Goal: Task Accomplishment & Management: Complete application form

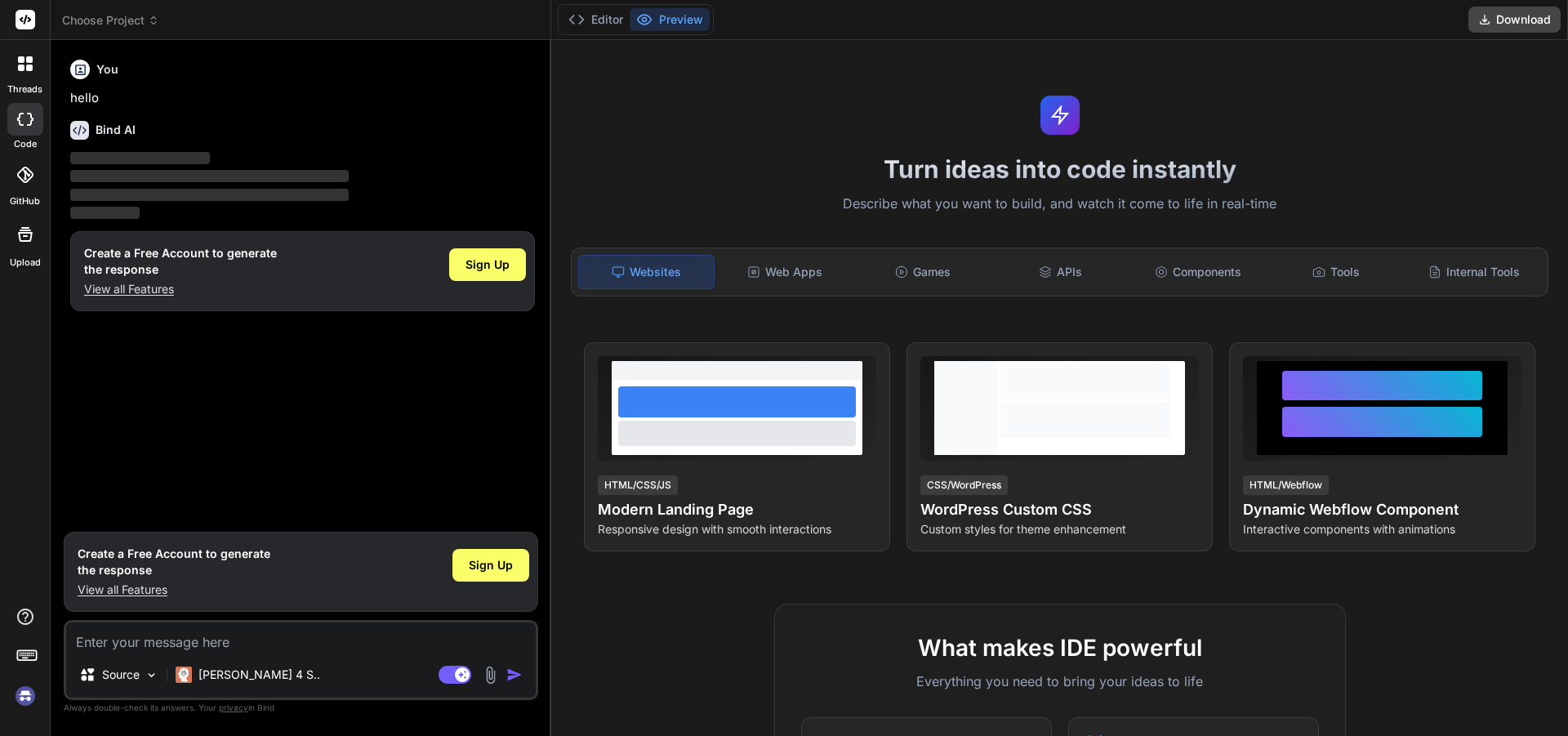
type textarea "x"
click at [496, 573] on span "Sign Up" at bounding box center [491, 566] width 44 height 16
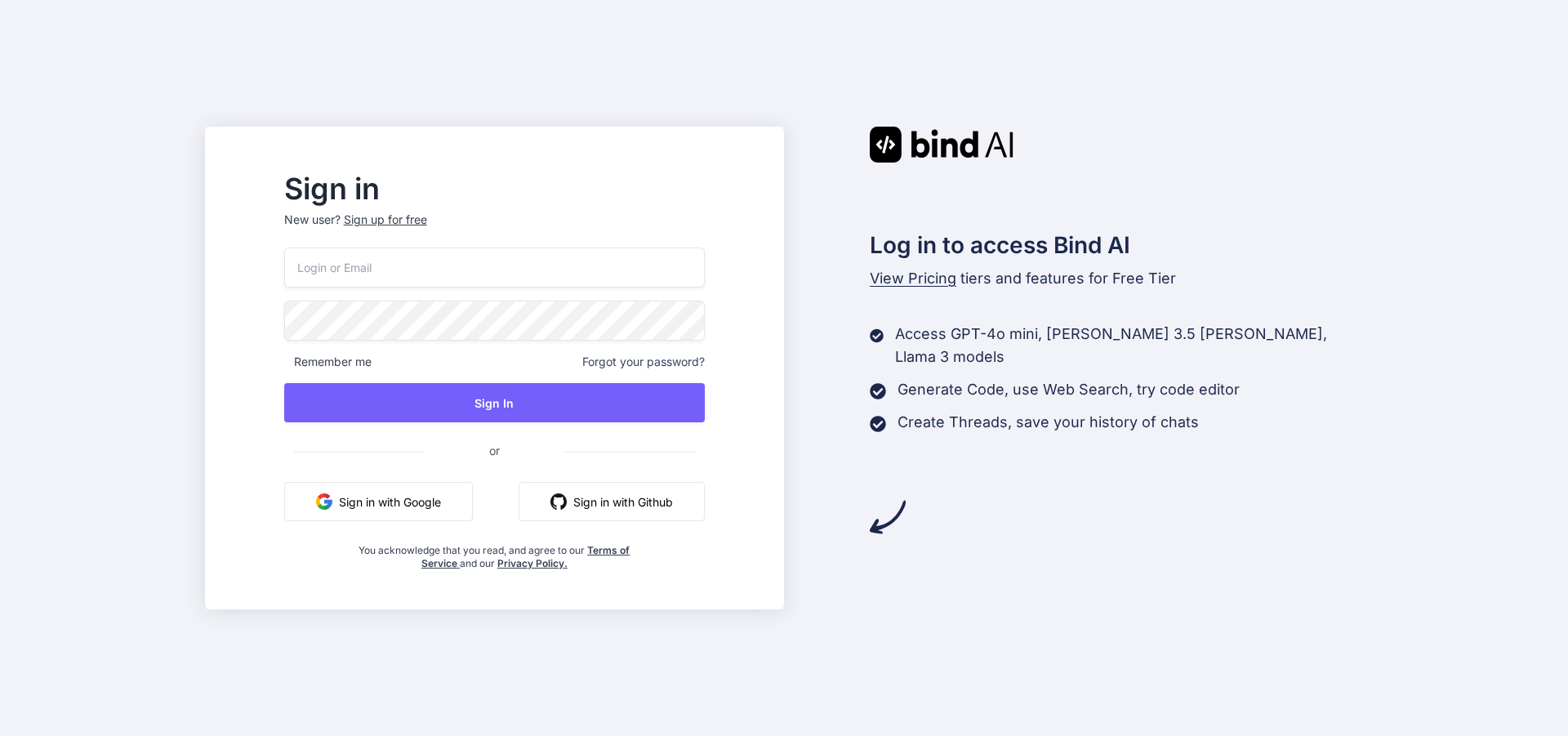
click at [427, 224] on div "Sign up for free" at bounding box center [385, 220] width 83 height 16
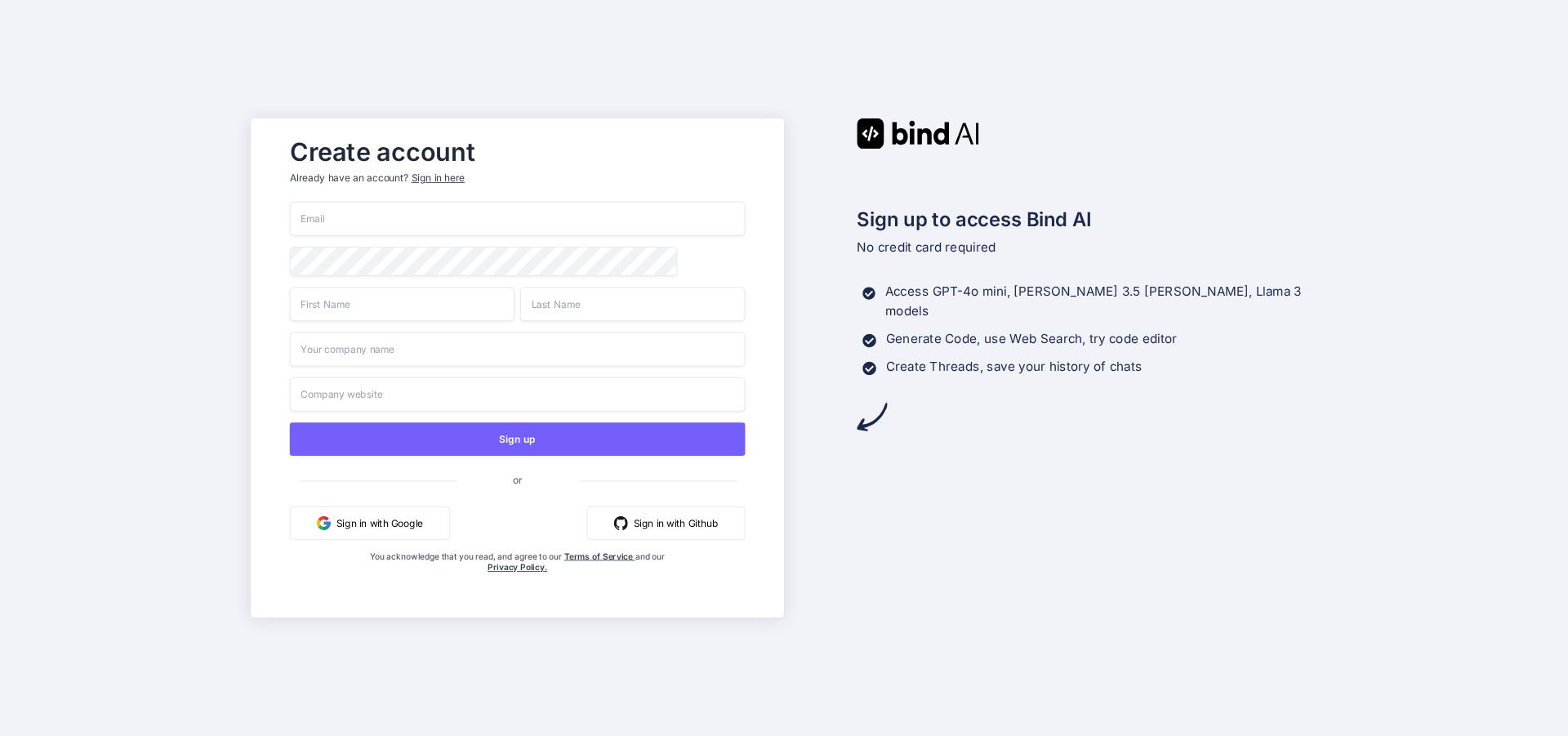
click at [482, 216] on input "email" at bounding box center [518, 219] width 455 height 35
paste input "[EMAIL_ADDRESS][DOMAIN_NAME]"
type input "[EMAIL_ADDRESS][DOMAIN_NAME]"
click at [392, 307] on input "text" at bounding box center [402, 304] width 224 height 35
type input "wewe"
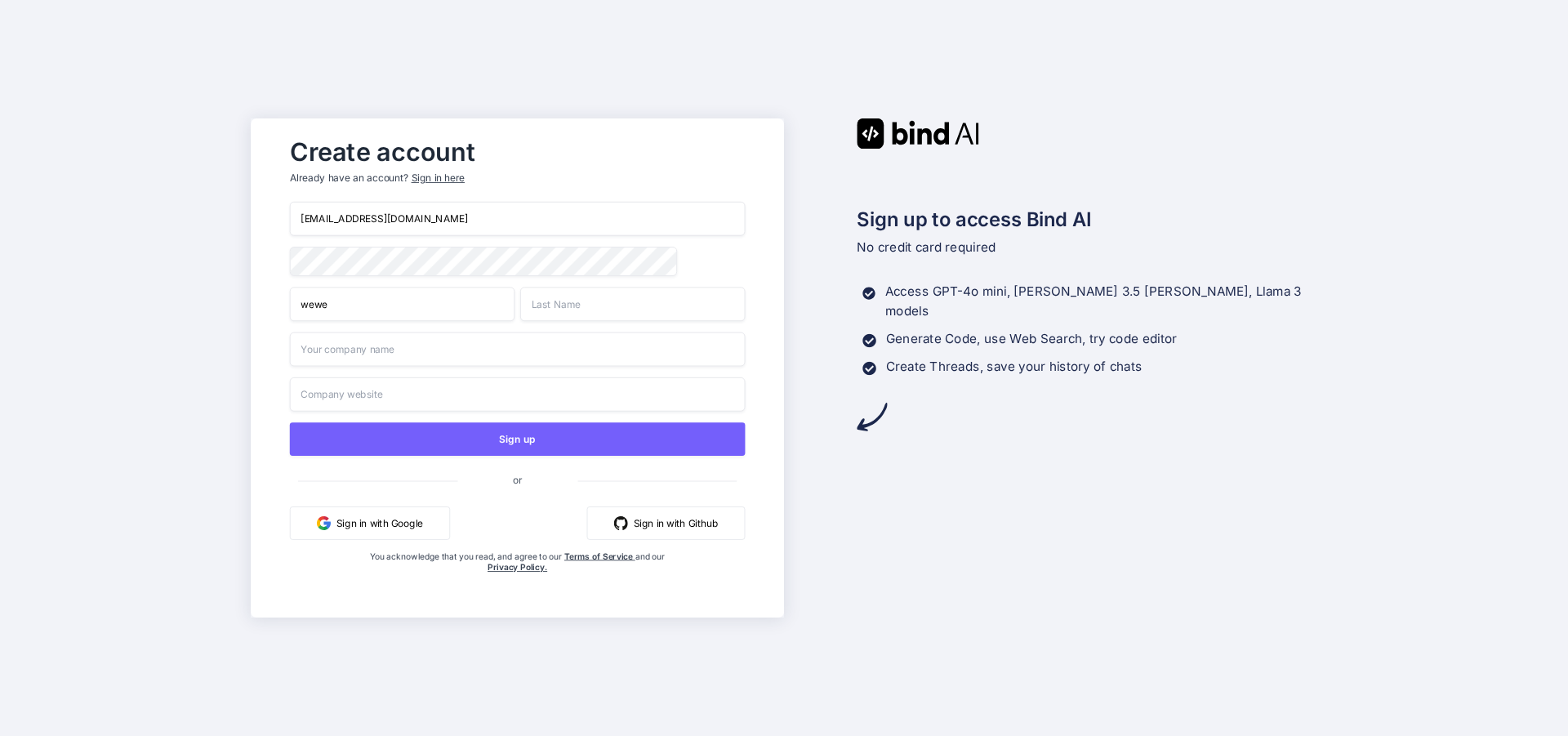
click at [573, 308] on input "text" at bounding box center [632, 304] width 224 height 35
type input "rere"
click at [451, 354] on input "text" at bounding box center [518, 349] width 455 height 35
type input "wewe"
click at [451, 400] on input "text" at bounding box center [518, 395] width 455 height 35
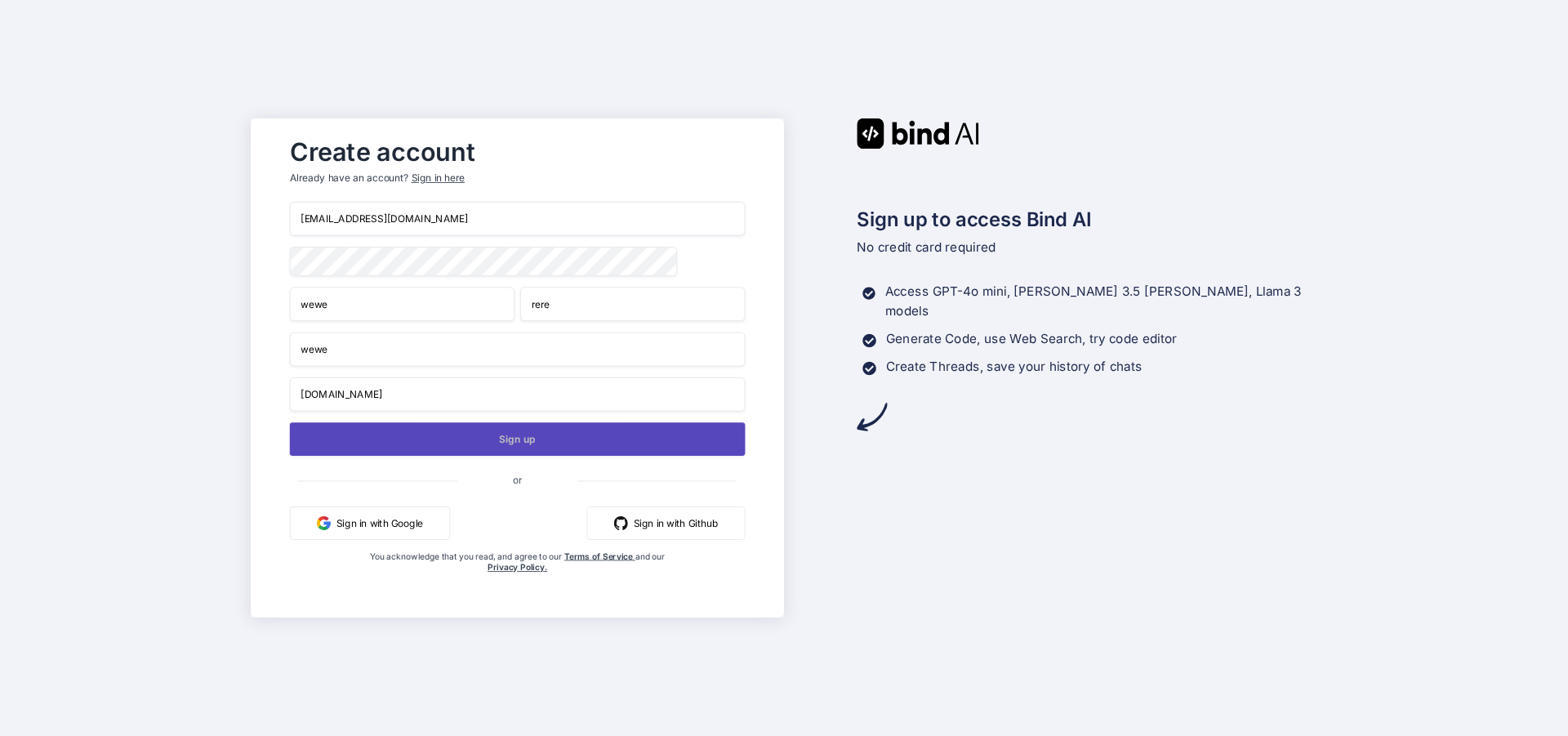
type input "rere.com"
click at [541, 433] on button "Sign up" at bounding box center [518, 439] width 455 height 34
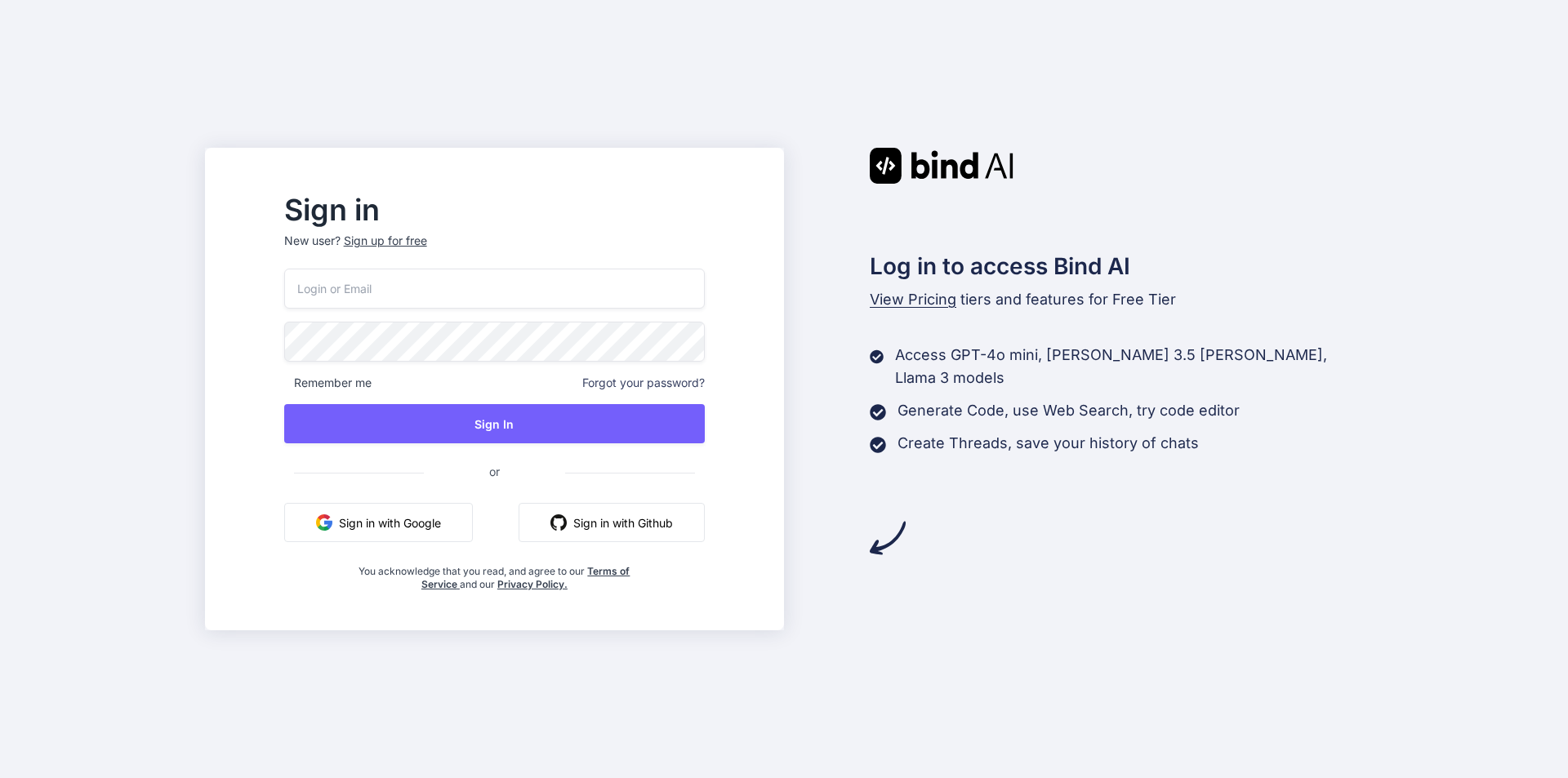
click at [486, 283] on input "email" at bounding box center [495, 288] width 421 height 40
paste input "[EMAIL_ADDRESS][DOMAIN_NAME]"
type input "[EMAIL_ADDRESS][DOMAIN_NAME]"
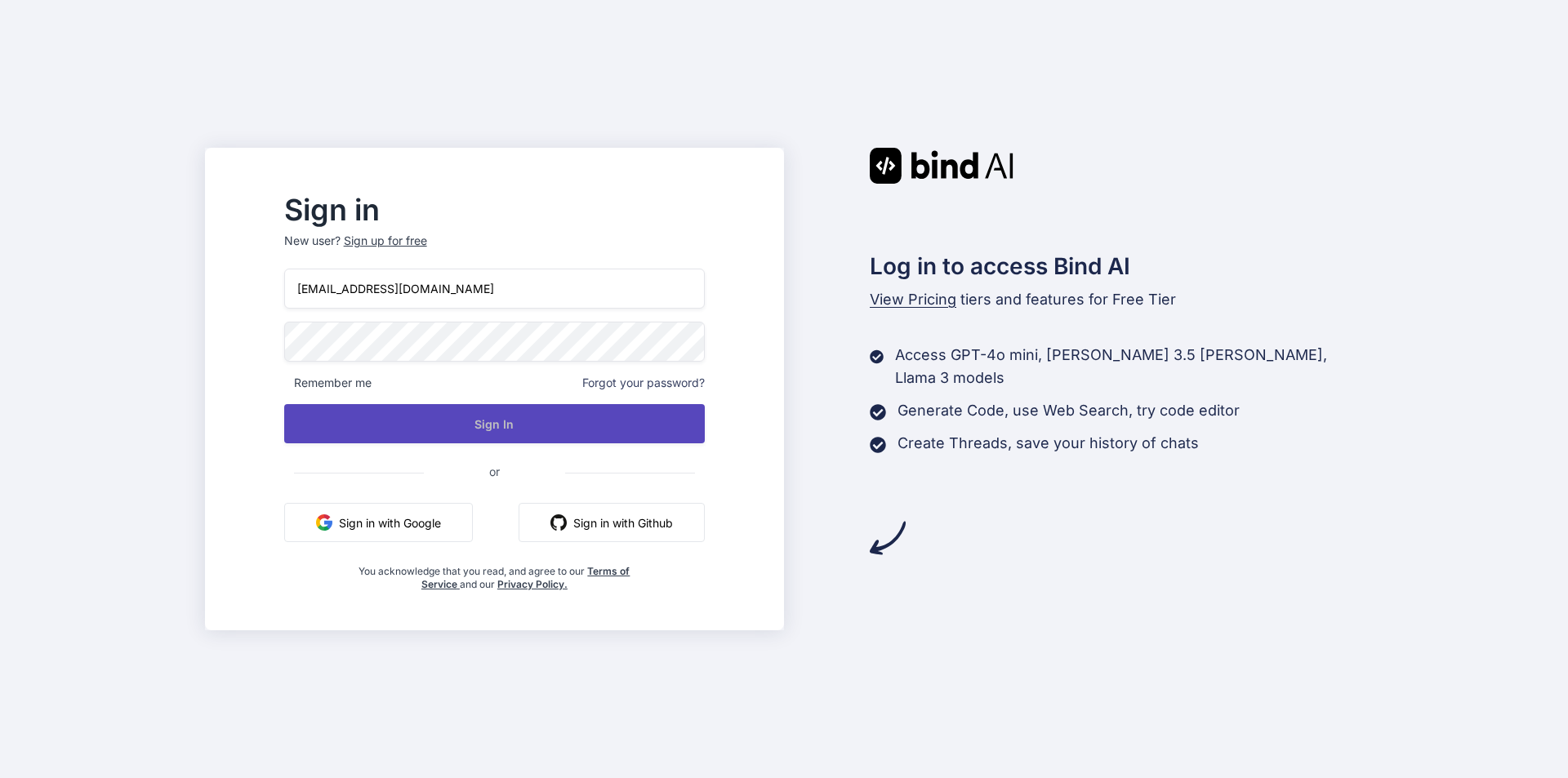
click at [533, 425] on button "Sign In" at bounding box center [495, 424] width 421 height 39
